Goal: Information Seeking & Learning: Learn about a topic

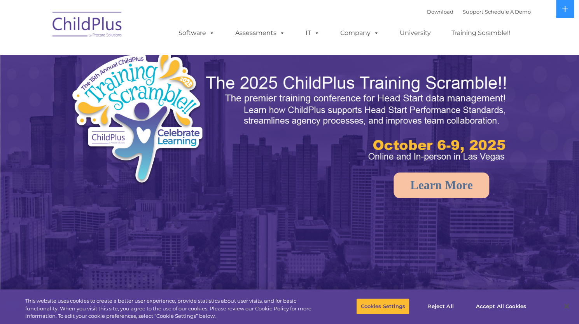
select select "MEDIUM"
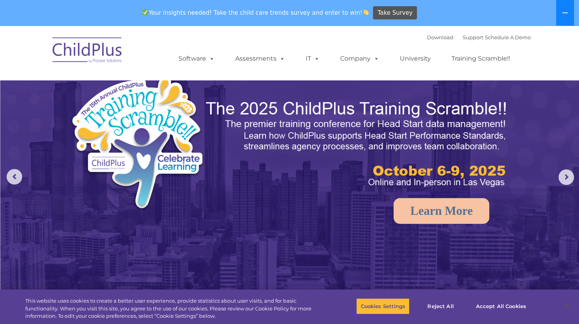
click at [565, 8] on button at bounding box center [565, 13] width 18 height 26
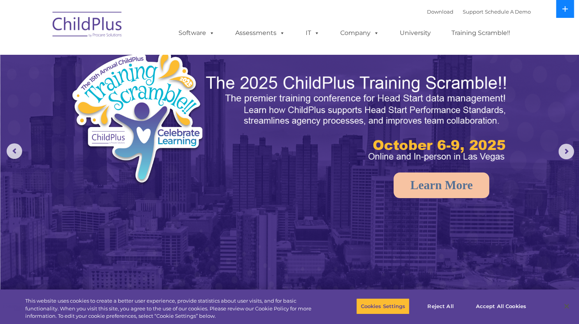
click at [565, 8] on icon at bounding box center [564, 8] width 5 height 5
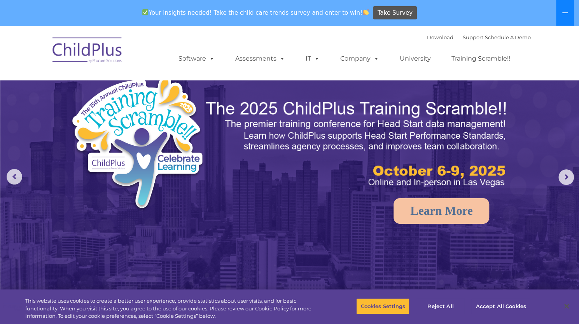
click at [565, 8] on button at bounding box center [565, 13] width 18 height 26
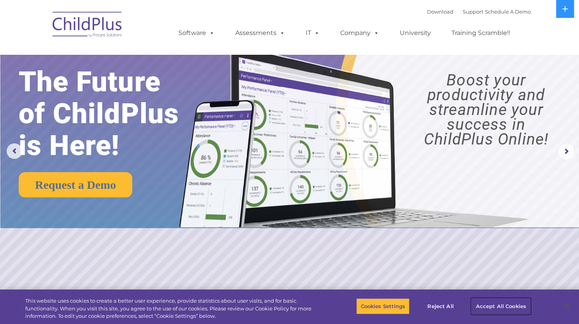
click at [506, 307] on button "Accept All Cookies" at bounding box center [500, 306] width 59 height 16
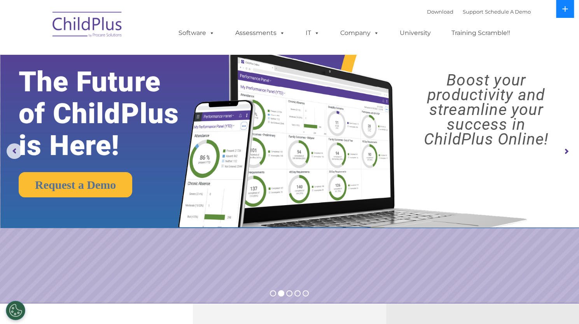
click at [565, 10] on icon at bounding box center [564, 8] width 5 height 5
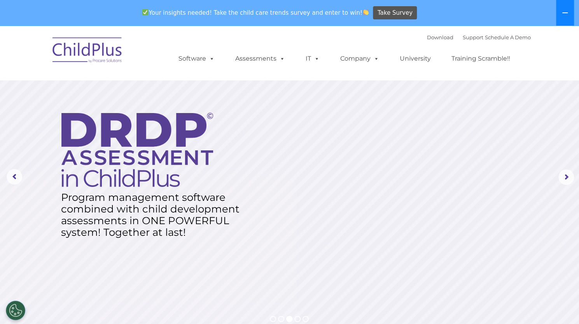
click at [565, 10] on icon at bounding box center [565, 13] width 6 height 6
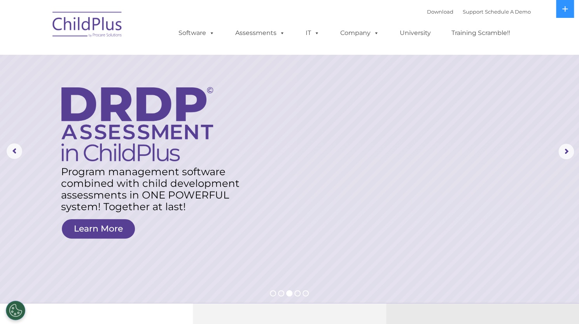
click at [88, 21] on img at bounding box center [88, 25] width 78 height 39
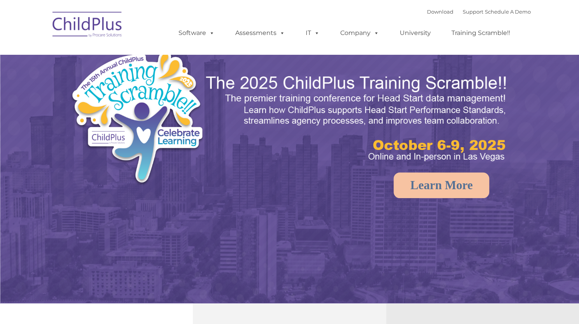
select select "MEDIUM"
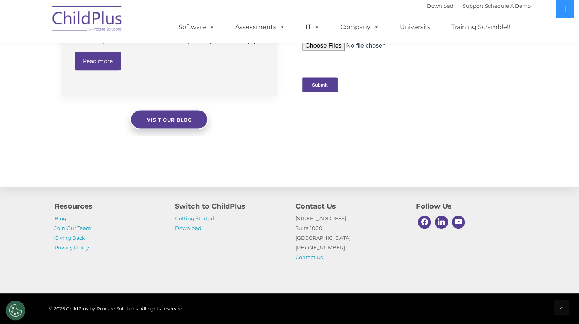
scroll to position [841, 0]
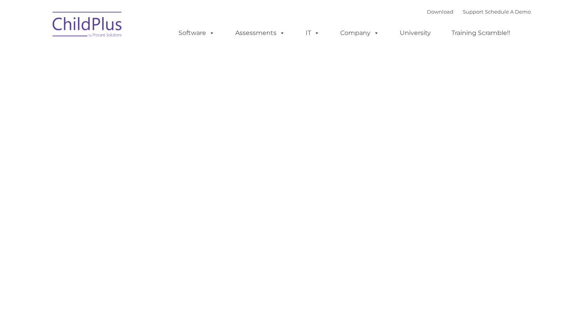
type input ""
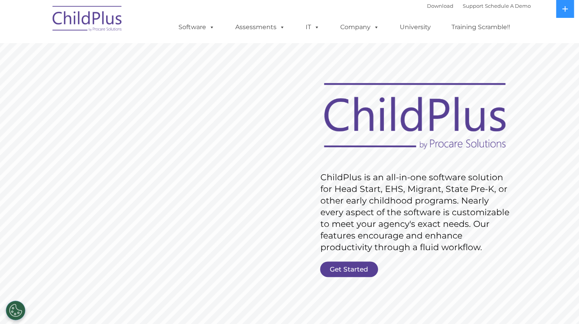
click at [102, 23] on img at bounding box center [88, 19] width 78 height 39
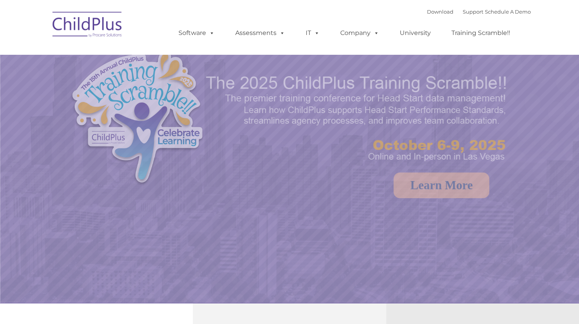
select select "MEDIUM"
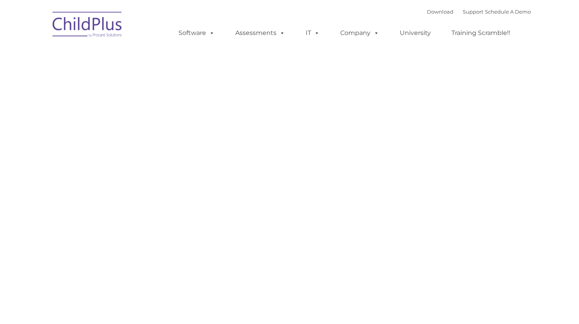
type input ""
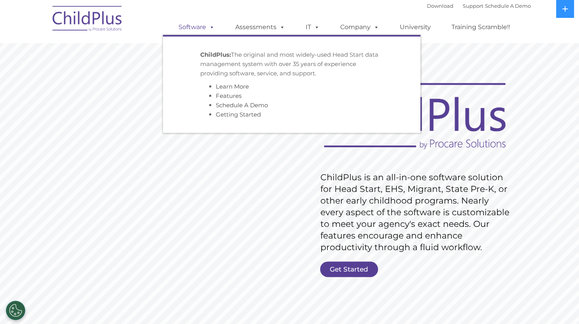
click at [207, 28] on span at bounding box center [210, 26] width 9 height 7
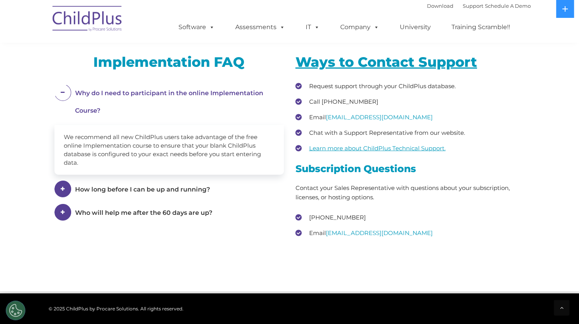
scroll to position [1037, 0]
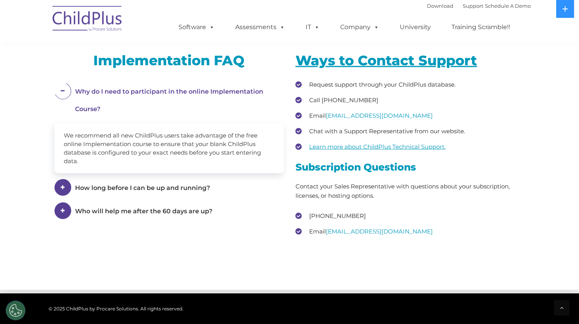
click at [411, 159] on div "Ways to Contact Support Request support through your ChildPlus database. Call (…" at bounding box center [410, 145] width 229 height 186
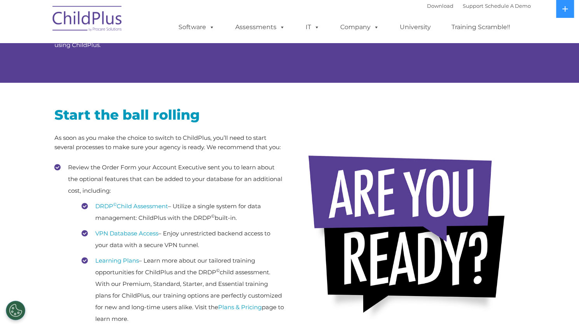
scroll to position [0, 0]
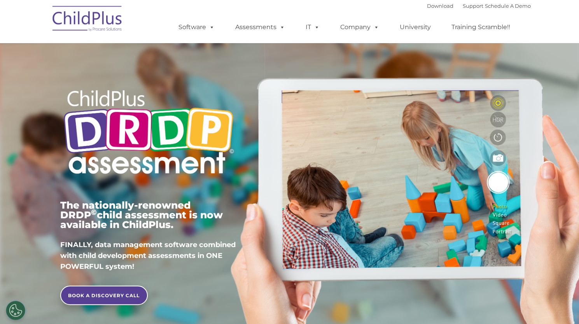
type input ""
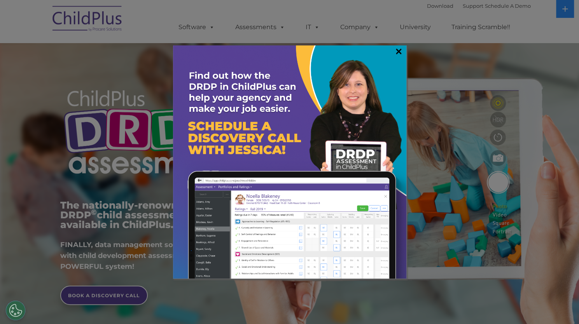
click at [399, 50] on link "×" at bounding box center [398, 51] width 9 height 8
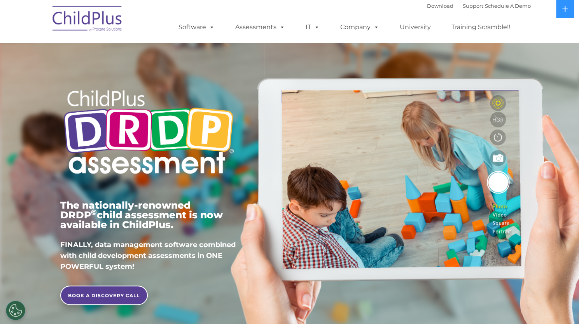
click at [106, 15] on img at bounding box center [88, 19] width 78 height 39
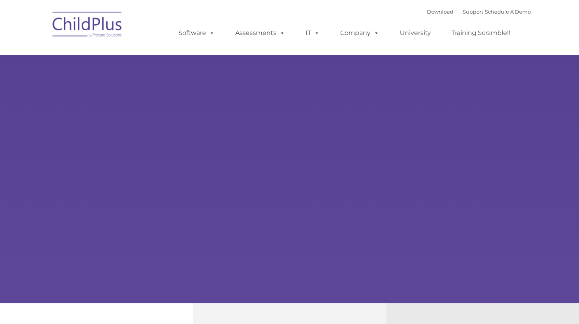
type input ""
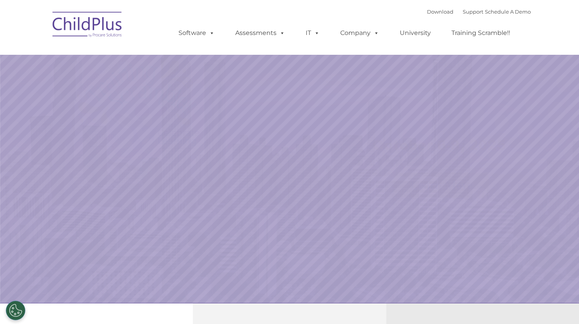
select select "MEDIUM"
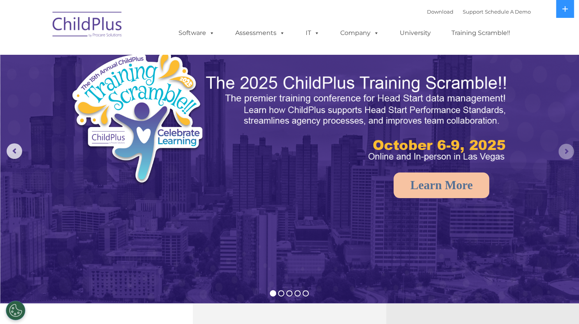
click at [569, 152] on rs-arrow at bounding box center [567, 152] width 16 height 16
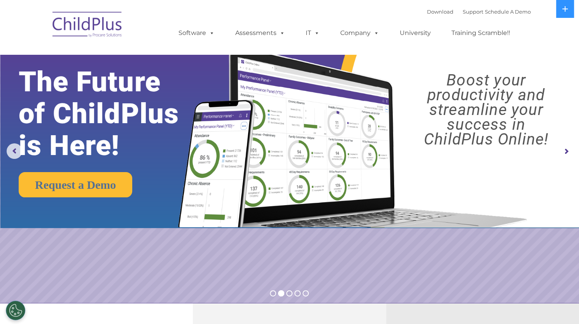
click at [569, 152] on rs-arrow at bounding box center [567, 152] width 16 height 16
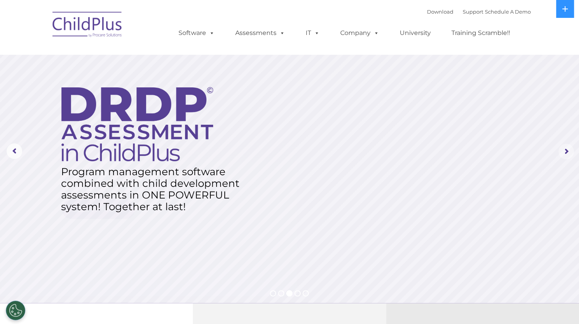
click at [569, 152] on rs-arrow at bounding box center [567, 152] width 16 height 16
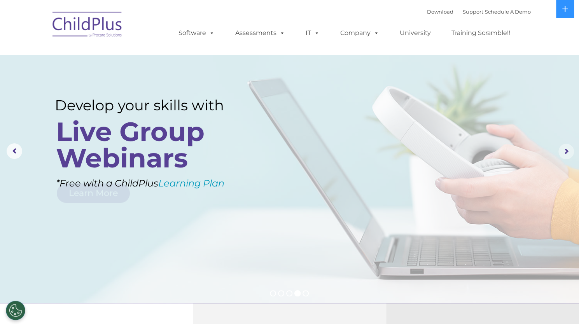
click at [569, 152] on rs-arrow at bounding box center [567, 152] width 16 height 16
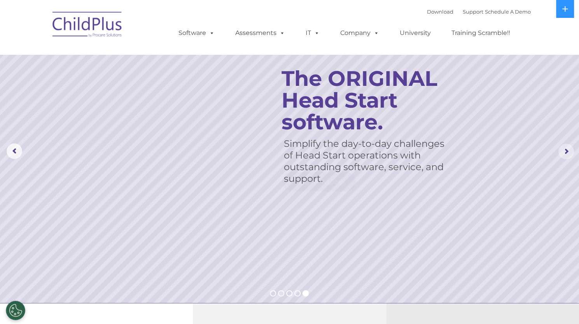
click at [569, 152] on rs-arrow at bounding box center [567, 152] width 16 height 16
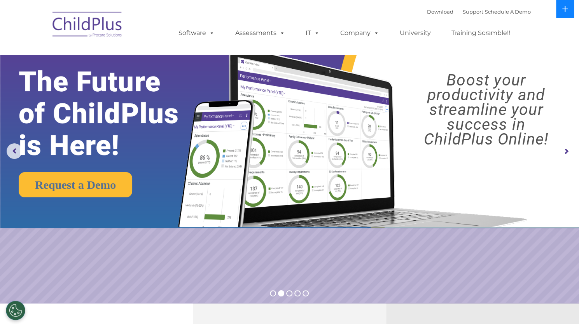
click at [566, 12] on button at bounding box center [565, 9] width 18 height 18
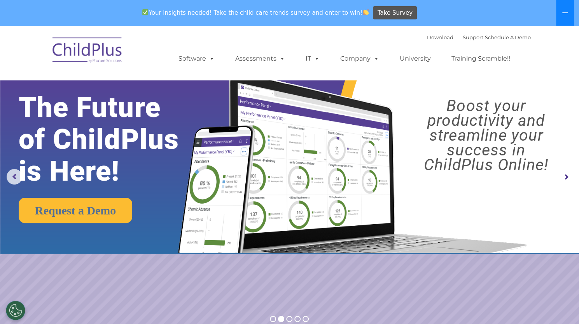
click at [566, 12] on icon at bounding box center [565, 13] width 6 height 6
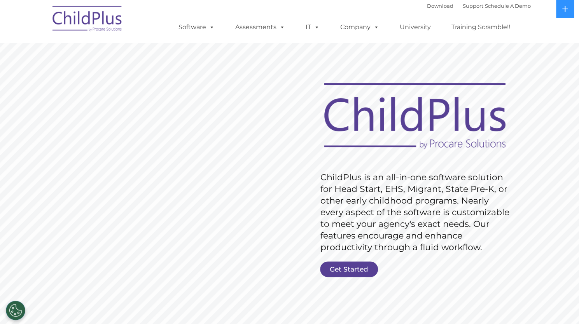
click at [92, 19] on img at bounding box center [88, 19] width 78 height 39
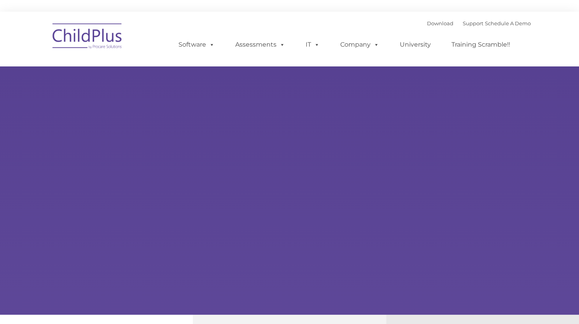
type input ""
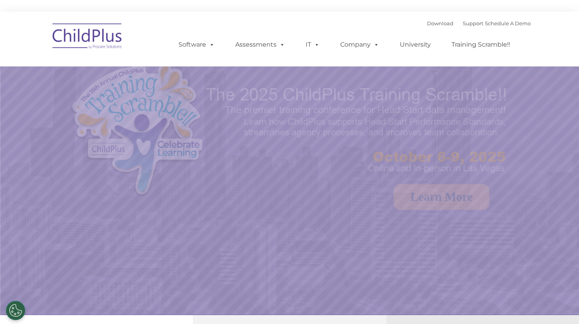
select select "MEDIUM"
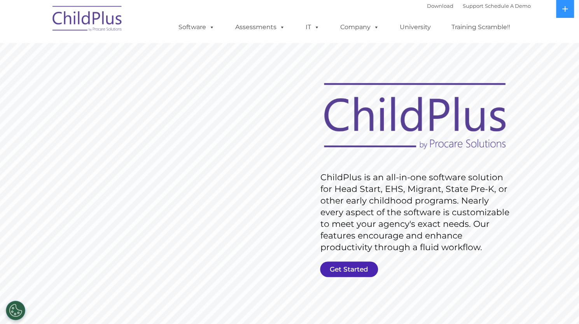
click at [355, 267] on link "Get Started" at bounding box center [349, 270] width 58 height 16
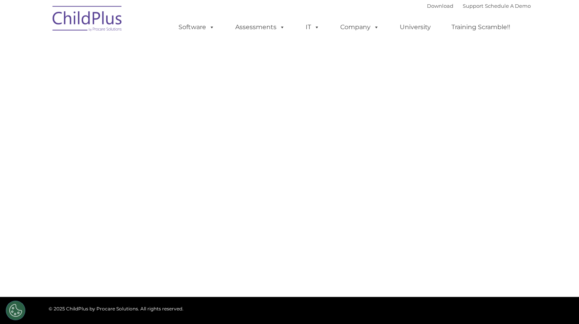
select select "MEDIUM"
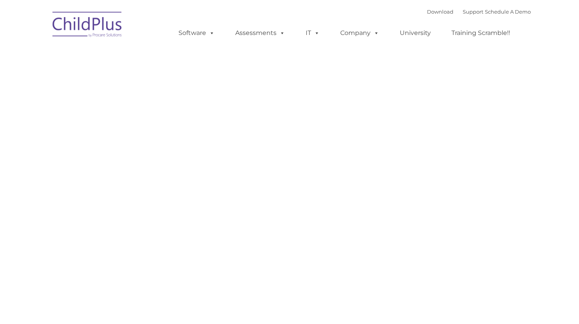
type input ""
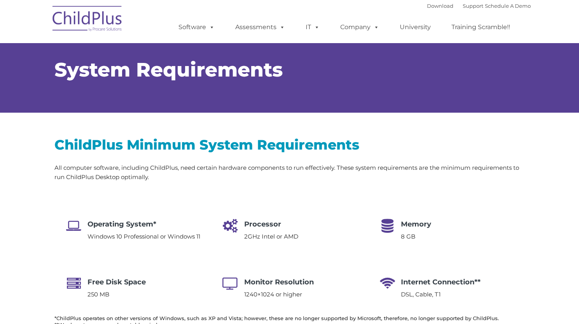
select select "MEDIUM"
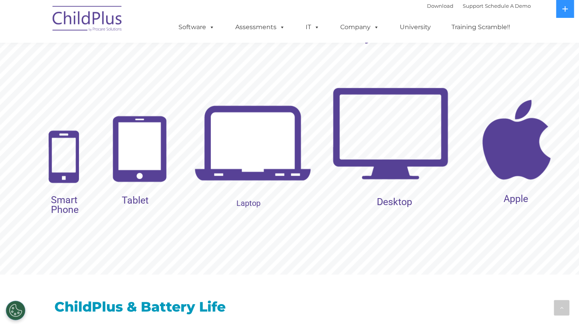
scroll to position [801, 0]
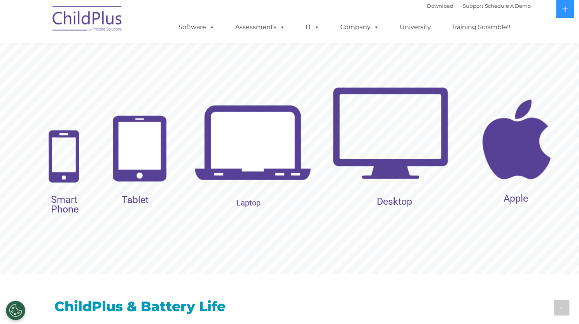
click at [263, 153] on img at bounding box center [252, 144] width 117 height 117
click at [263, 153] on rs-slides "Select the device that you use Apple Desktop Laptop Tablet Smart Phone Which op…" at bounding box center [289, 138] width 579 height 272
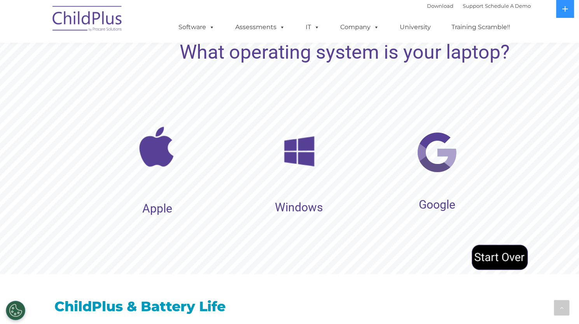
click at [281, 169] on img at bounding box center [299, 151] width 51 height 51
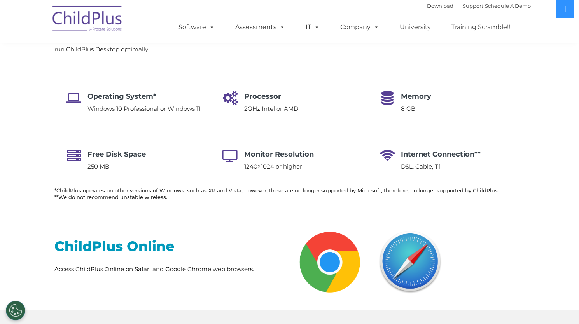
scroll to position [0, 0]
